Goal: Task Accomplishment & Management: Use online tool/utility

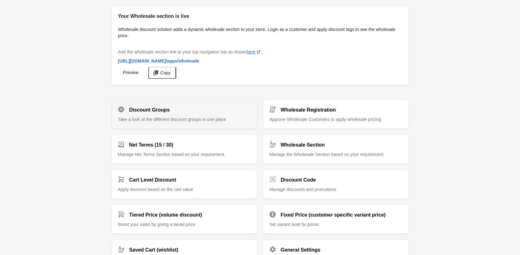
click at [206, 115] on div "Discount Groups Take a look at the different discount groups in one place" at bounding box center [184, 111] width 133 height 21
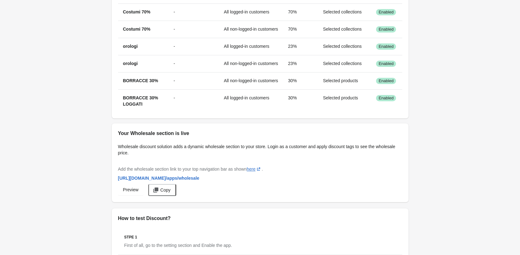
scroll to position [531, 0]
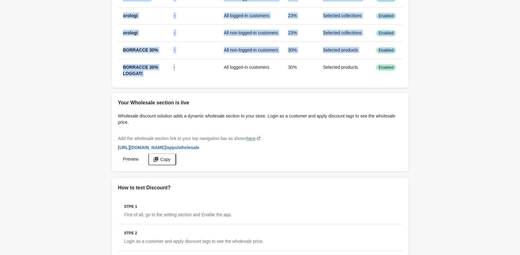
drag, startPoint x: 193, startPoint y: 81, endPoint x: 189, endPoint y: 85, distance: 6.0
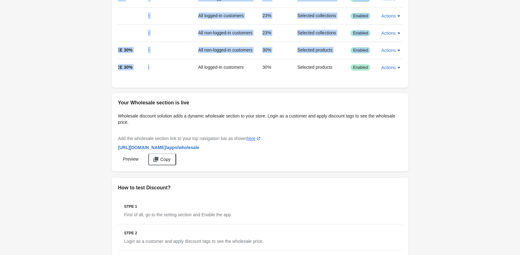
scroll to position [0, 5]
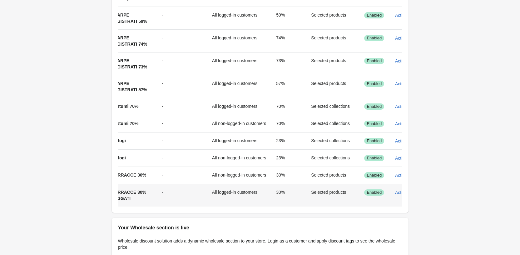
scroll to position [281, 0]
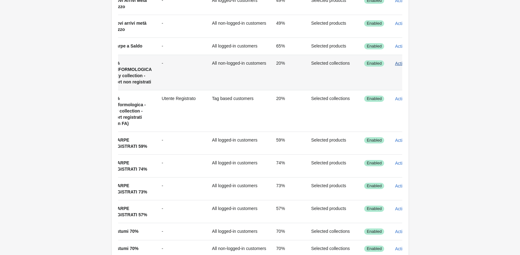
click at [401, 63] on span "Actions" at bounding box center [402, 63] width 14 height 5
click at [405, 94] on span "Edit" at bounding box center [401, 92] width 15 height 6
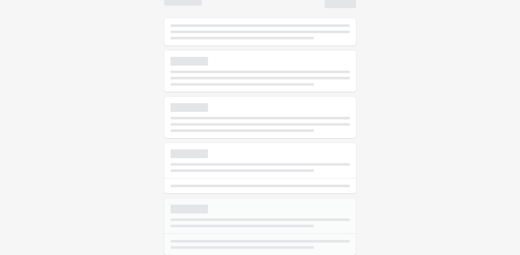
select select "*"
type input "**********"
type input "**"
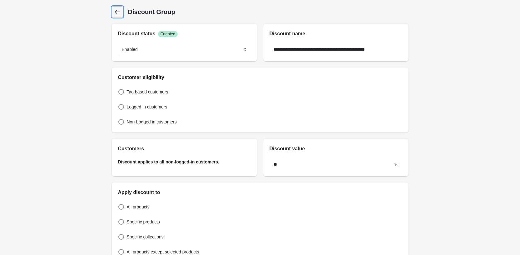
click at [116, 13] on icon at bounding box center [117, 12] width 5 height 4
